Goal: Task Accomplishment & Management: Use online tool/utility

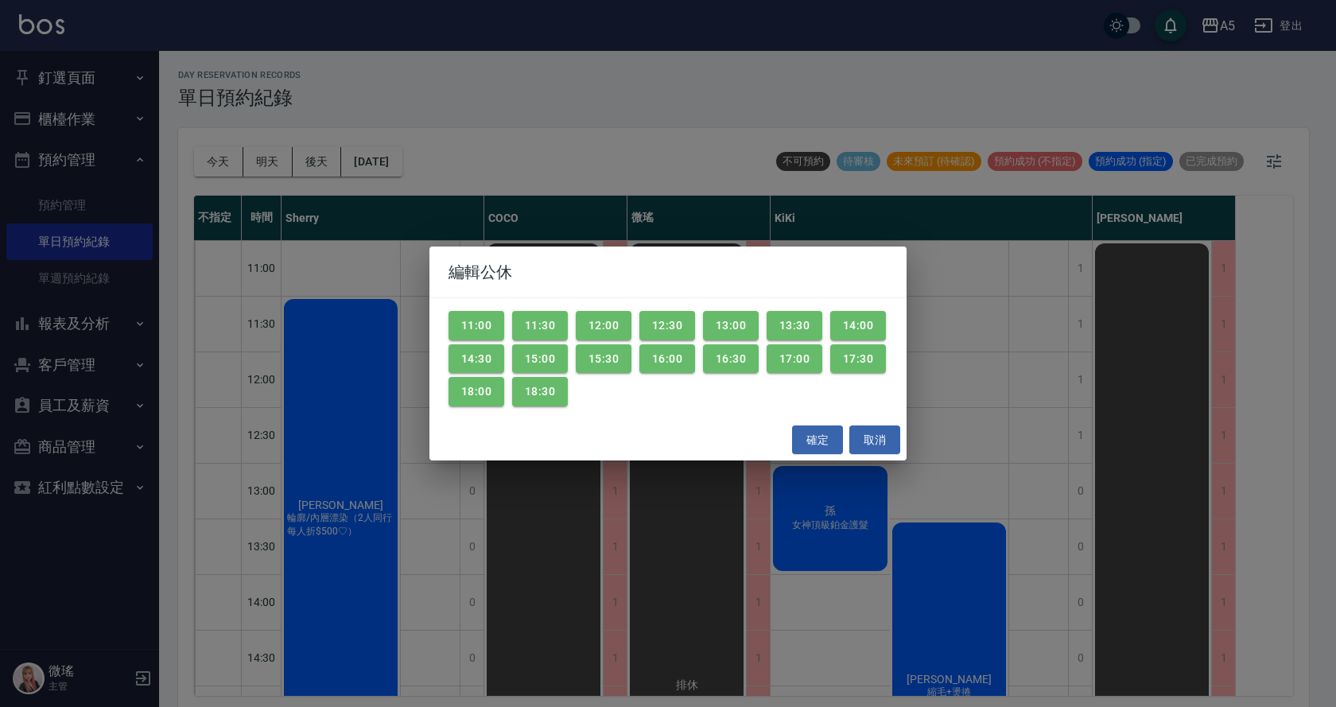
scroll to position [5, 0]
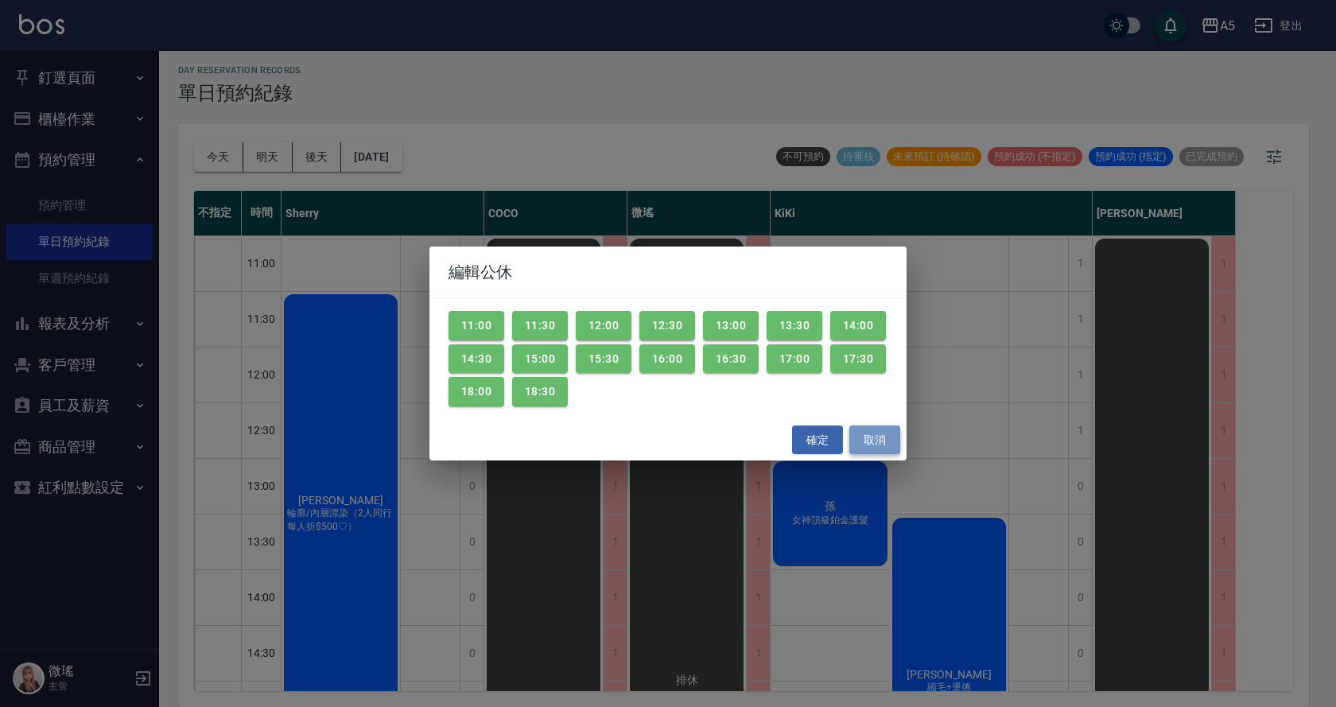
click at [890, 443] on button "取消" at bounding box center [874, 439] width 51 height 29
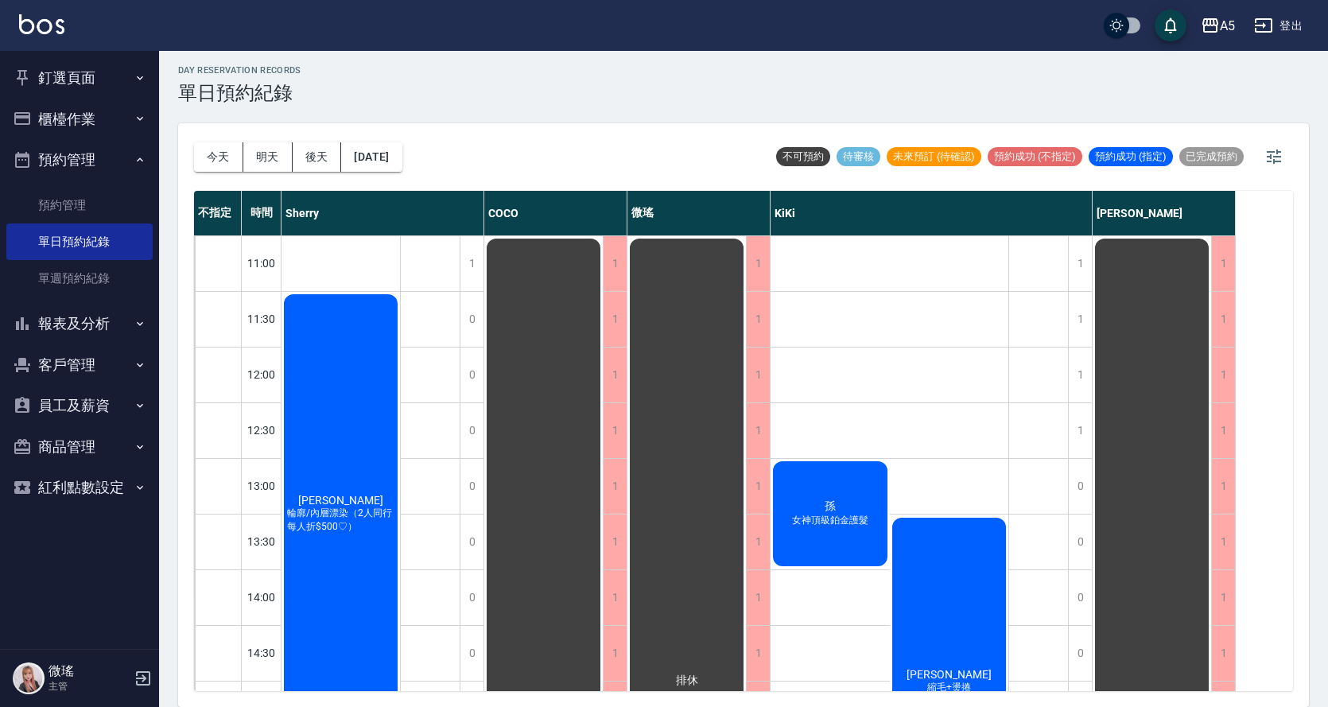
click at [386, 503] on span "孫" at bounding box center [340, 500] width 91 height 13
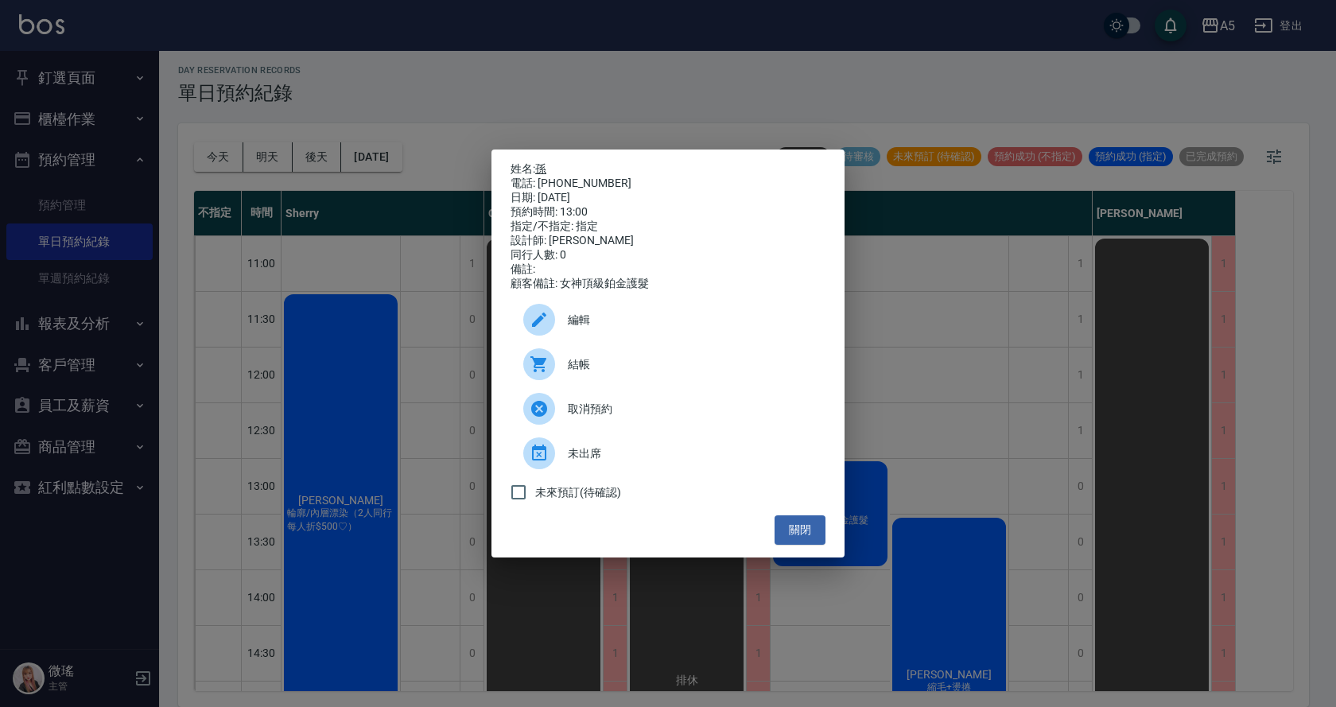
click at [545, 169] on link "孫" at bounding box center [540, 168] width 11 height 13
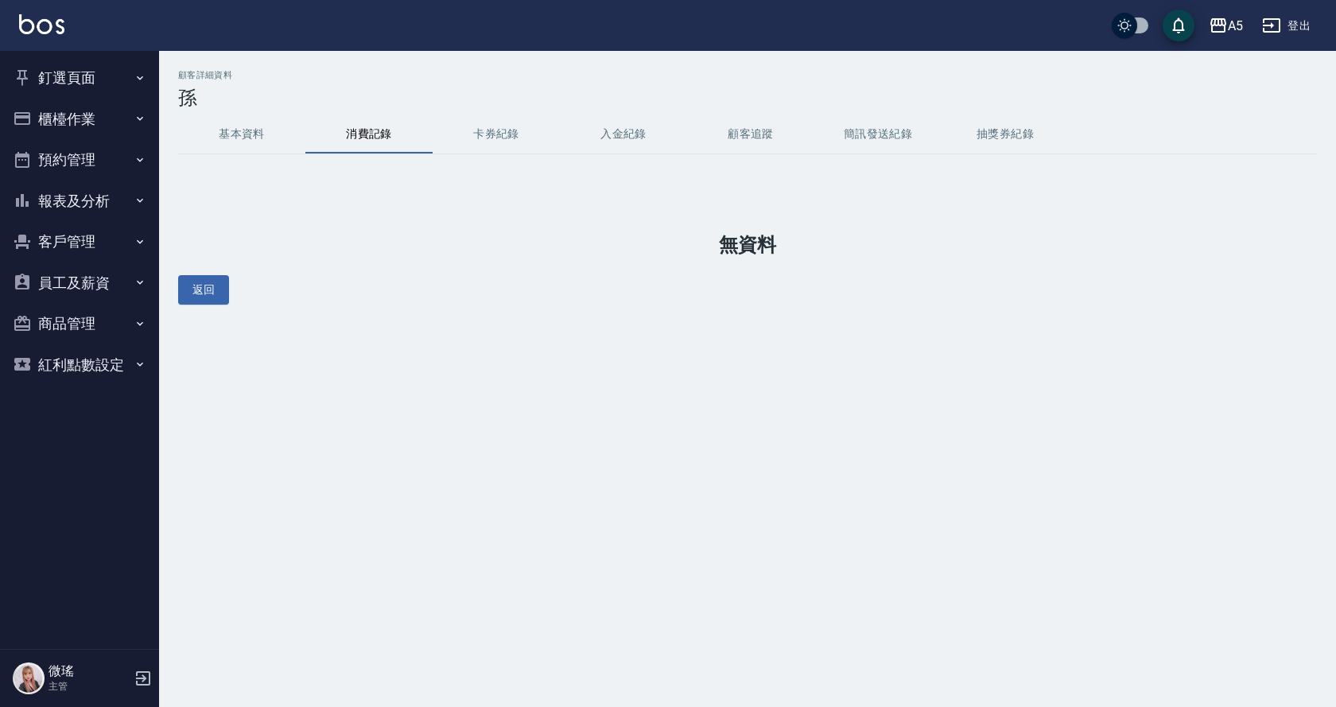
click at [501, 142] on button "卡券紀錄" at bounding box center [495, 134] width 127 height 38
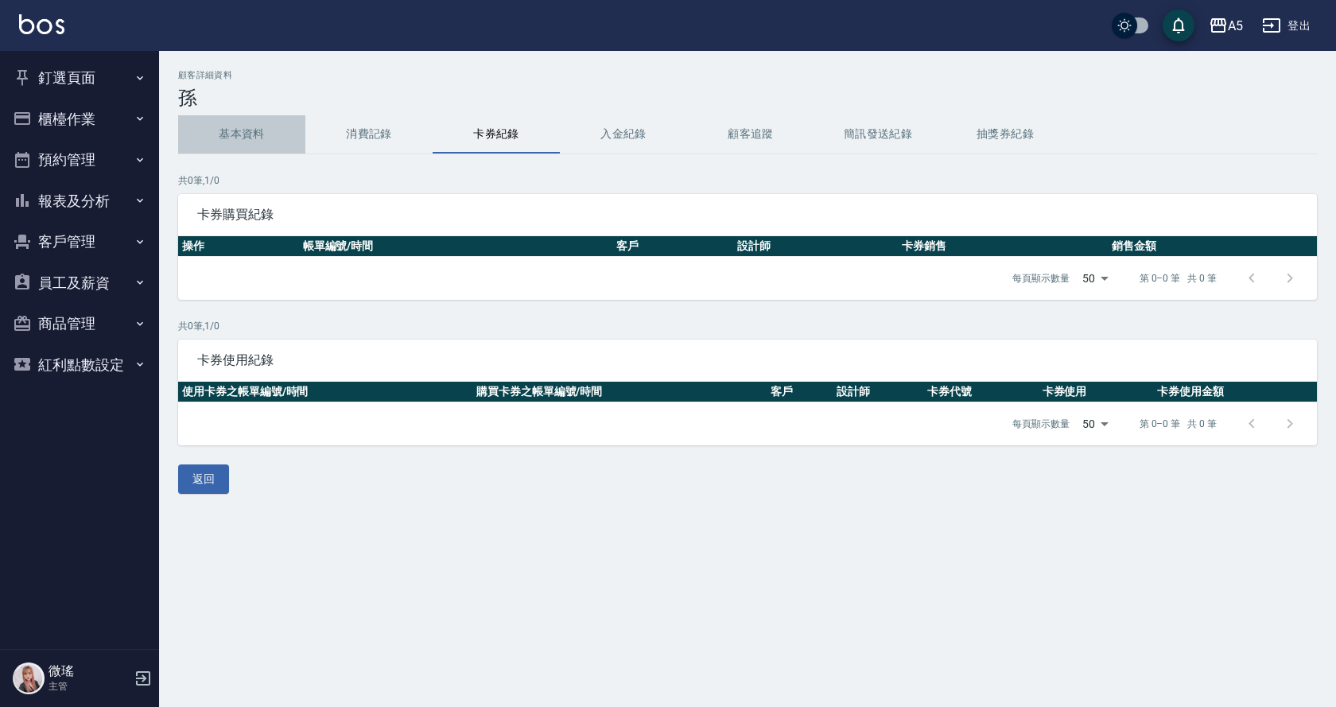
click at [240, 130] on button "基本資料" at bounding box center [241, 134] width 127 height 38
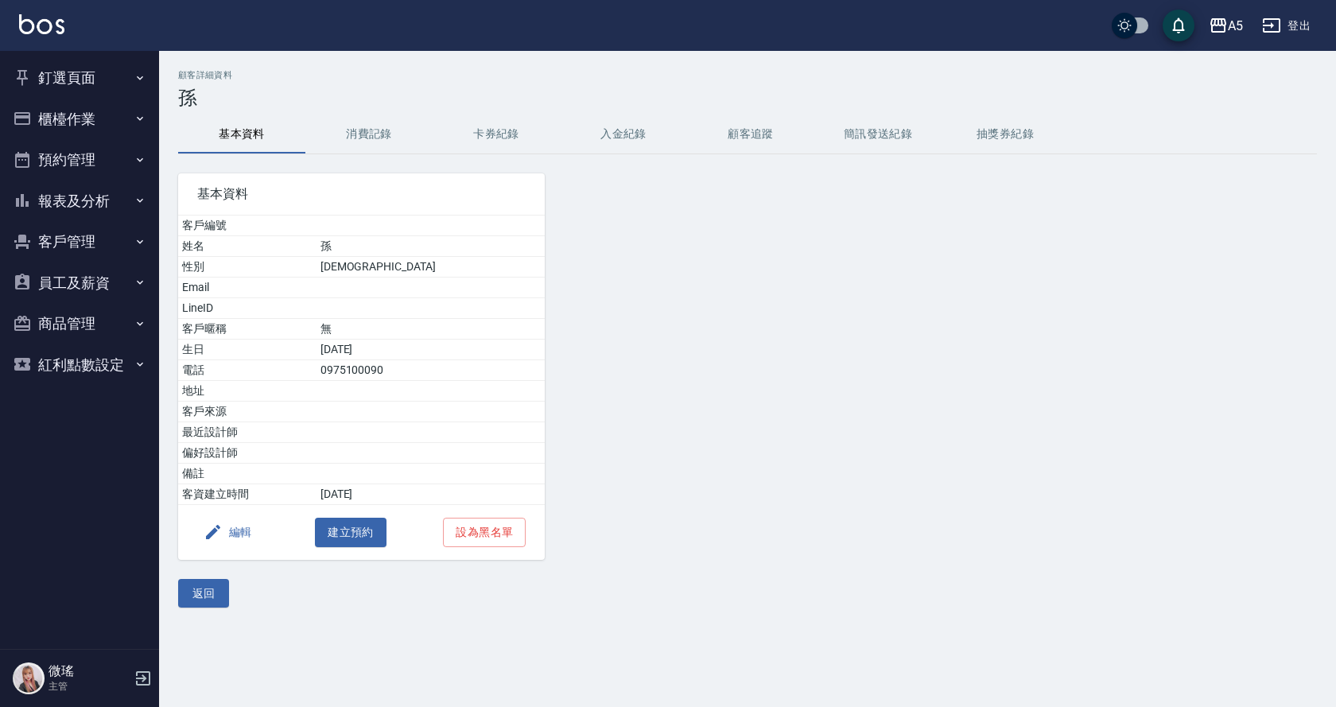
click at [76, 81] on button "釘選頁面" at bounding box center [79, 77] width 146 height 41
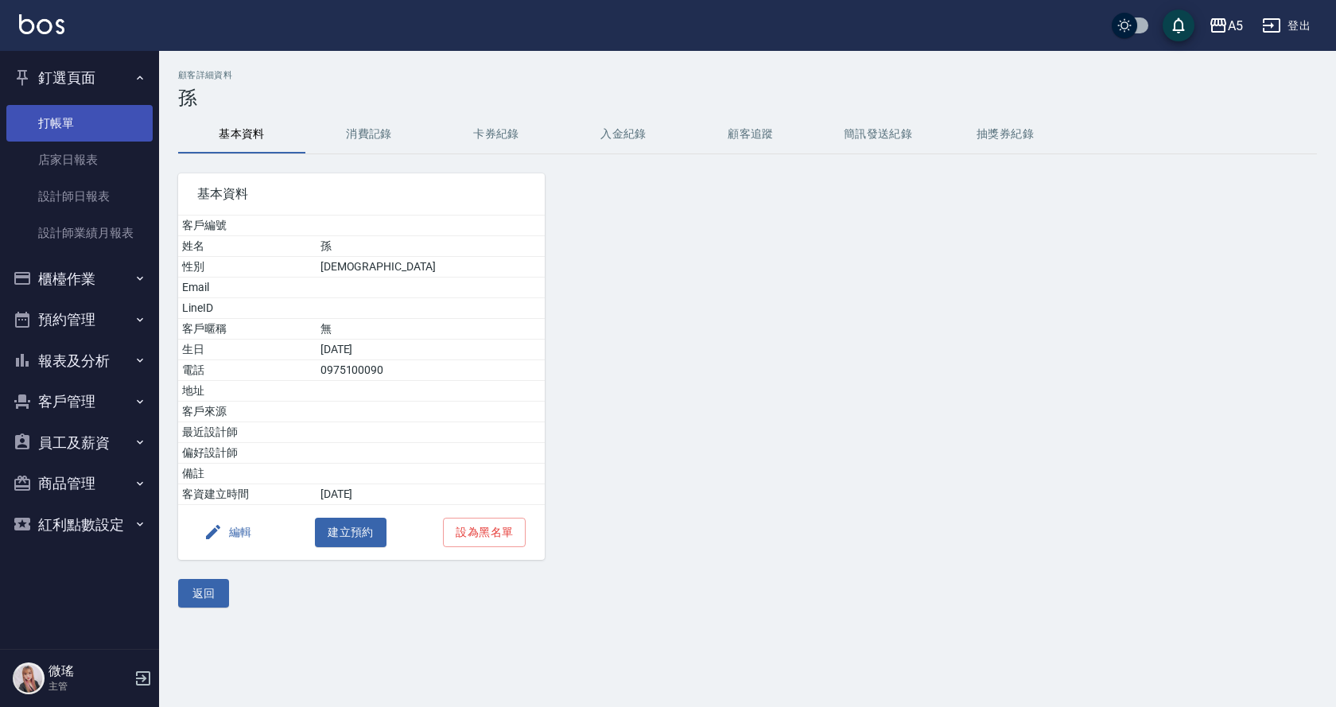
click at [101, 129] on link "打帳單" at bounding box center [79, 123] width 146 height 37
